Goal: Navigation & Orientation: Find specific page/section

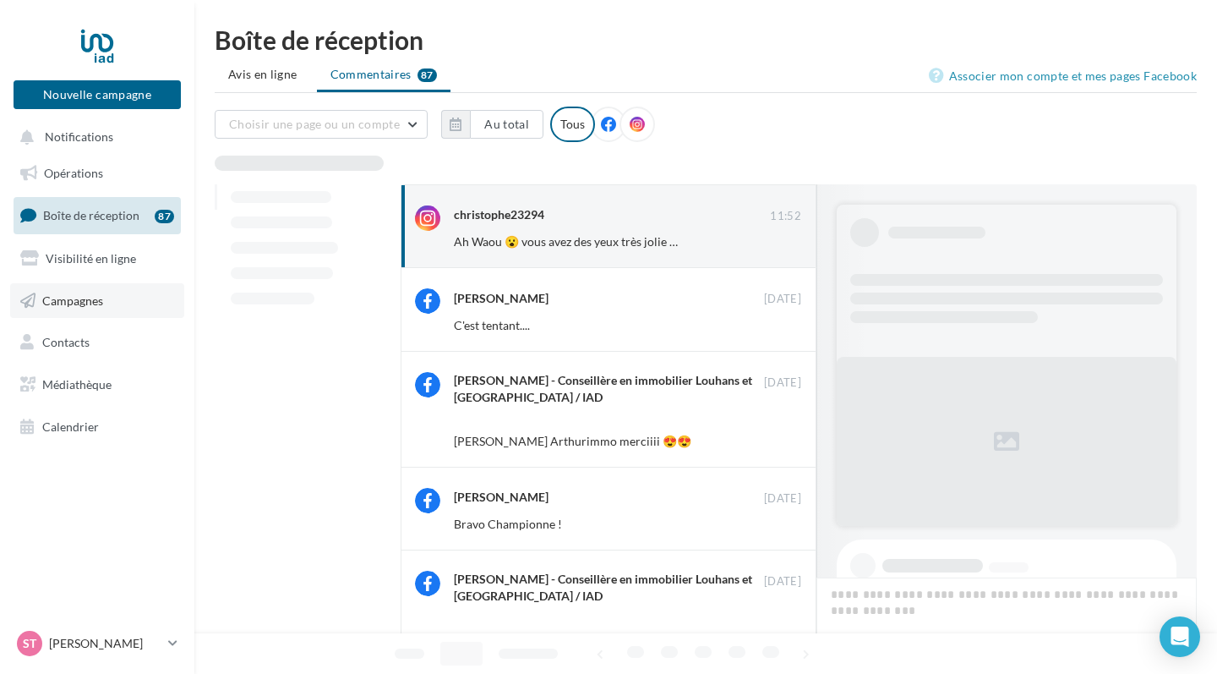
click at [94, 301] on span "Campagnes" at bounding box center [72, 299] width 61 height 14
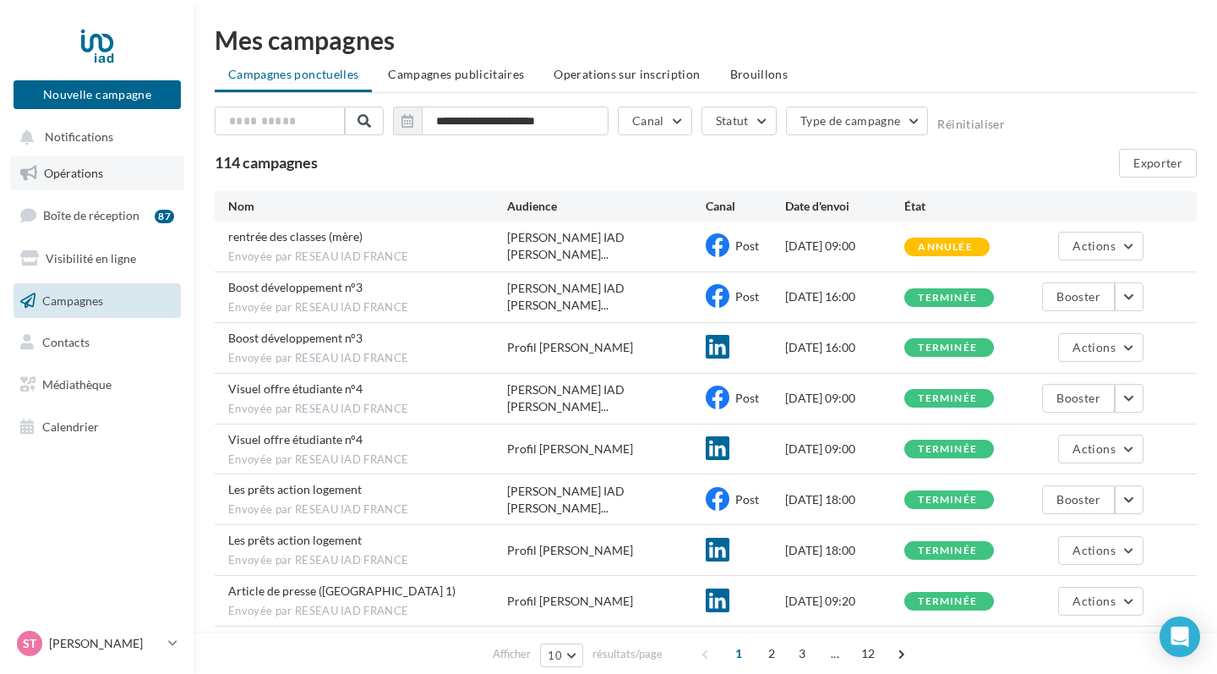
click at [92, 172] on span "Opérations" at bounding box center [73, 173] width 59 height 14
